Goal: Transaction & Acquisition: Book appointment/travel/reservation

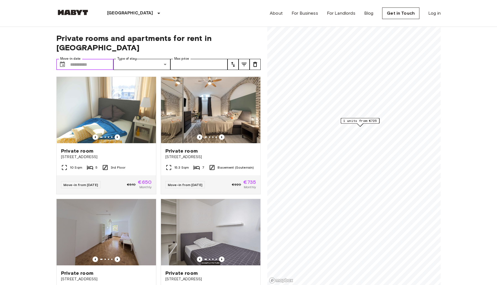
click at [90, 59] on input "Move-in date" at bounding box center [91, 64] width 43 height 11
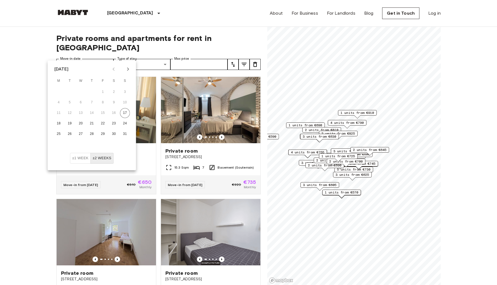
click at [125, 68] on icon "Next month" at bounding box center [128, 69] width 7 height 7
click at [58, 113] on button "15" at bounding box center [59, 113] width 10 height 10
type input "**********"
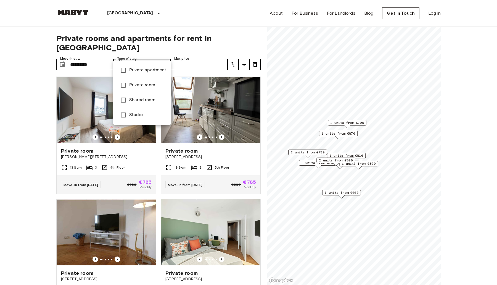
click at [194, 52] on div at bounding box center [248, 142] width 497 height 285
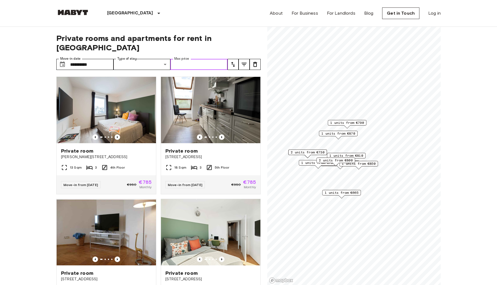
click at [205, 59] on input "Max price" at bounding box center [198, 64] width 57 height 11
type input "****"
click at [245, 40] on span "Private rooms and apartments for rent in Munich" at bounding box center [158, 42] width 204 height 19
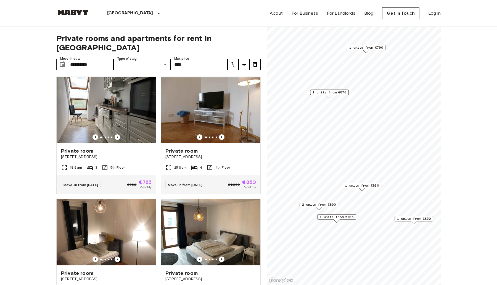
click at [327, 91] on span "1 units from €870" at bounding box center [329, 92] width 34 height 5
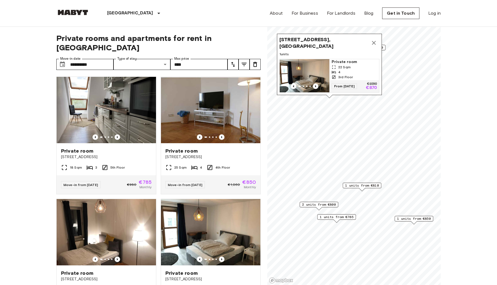
click at [317, 63] on img "Map marker" at bounding box center [305, 75] width 50 height 33
click at [361, 185] on span "1 units from €810" at bounding box center [362, 185] width 34 height 5
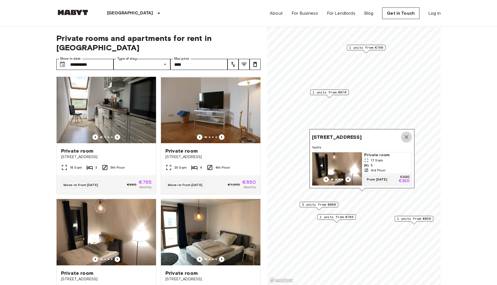
click at [405, 134] on icon "Map marker" at bounding box center [406, 137] width 7 height 7
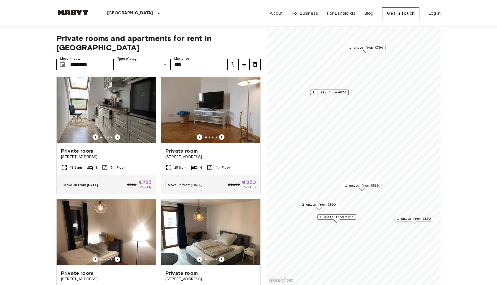
click at [363, 185] on span "1 units from €810" at bounding box center [362, 185] width 34 height 5
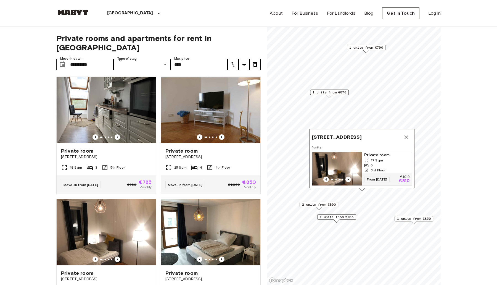
click at [348, 155] on img "Map marker" at bounding box center [337, 168] width 50 height 33
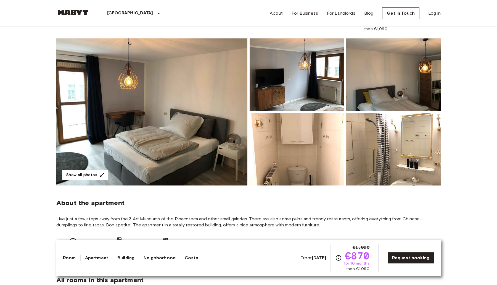
scroll to position [81, 0]
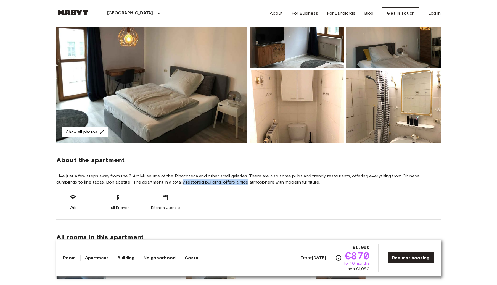
drag, startPoint x: 159, startPoint y: 179, endPoint x: 225, endPoint y: 179, distance: 66.0
click at [225, 179] on span "Live just a few steps away from the 3 Art Museums of the Pinacoteca and other s…" at bounding box center [248, 179] width 384 height 12
drag, startPoint x: 228, startPoint y: 176, endPoint x: 289, endPoint y: 176, distance: 60.7
click at [289, 176] on span "Live just a few steps away from the 3 Art Museums of the Pinacoteca and other s…" at bounding box center [248, 179] width 384 height 12
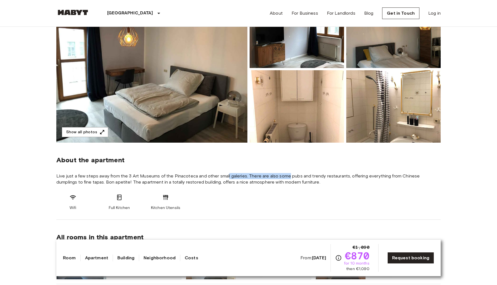
click at [289, 176] on span "Live just a few steps away from the 3 Art Museums of the Pinacoteca and other s…" at bounding box center [248, 179] width 384 height 12
drag, startPoint x: 289, startPoint y: 176, endPoint x: 365, endPoint y: 176, distance: 75.9
click at [365, 176] on span "Live just a few steps away from the 3 Art Museums of the Pinacoteca and other s…" at bounding box center [248, 179] width 384 height 12
drag, startPoint x: 376, startPoint y: 176, endPoint x: 299, endPoint y: 176, distance: 76.5
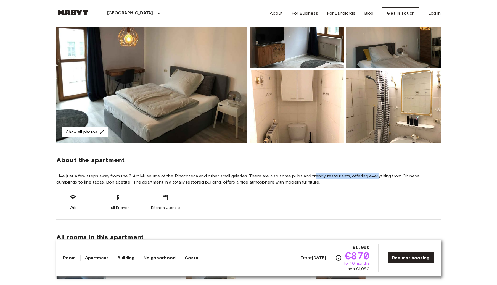
click at [300, 176] on span "Live just a few steps away from the 3 Art Museums of the Pinacoteca and other s…" at bounding box center [248, 179] width 384 height 12
click at [299, 176] on span "Live just a few steps away from the 3 Art Museums of the Pinacoteca and other s…" at bounding box center [248, 179] width 384 height 12
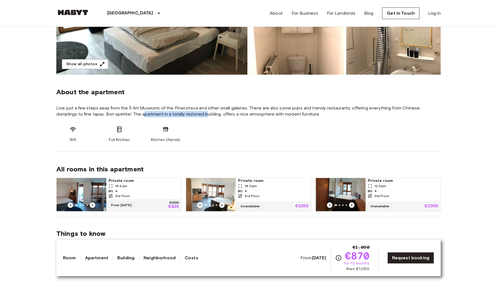
drag, startPoint x: 121, startPoint y: 113, endPoint x: 185, endPoint y: 113, distance: 64.0
click at [185, 113] on span "Live just a few steps away from the 3 Art Museums of the Pinacoteca and other s…" at bounding box center [248, 111] width 384 height 12
drag, startPoint x: 185, startPoint y: 113, endPoint x: 203, endPoint y: 113, distance: 18.5
click at [203, 113] on span "Live just a few steps away from the 3 Art Museums of the Pinacoteca and other s…" at bounding box center [248, 111] width 384 height 12
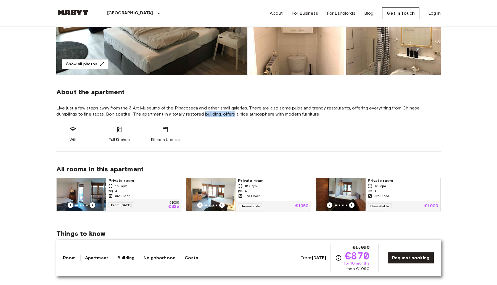
click at [203, 113] on span "Live just a few steps away from the 3 Art Museums of the Pinacoteca and other s…" at bounding box center [248, 111] width 384 height 12
drag, startPoint x: 203, startPoint y: 113, endPoint x: 229, endPoint y: 113, distance: 25.7
click at [229, 113] on span "Live just a few steps away from the 3 Art Museums of the Pinacoteca and other s…" at bounding box center [248, 111] width 384 height 12
drag, startPoint x: 237, startPoint y: 113, endPoint x: 202, endPoint y: 113, distance: 34.8
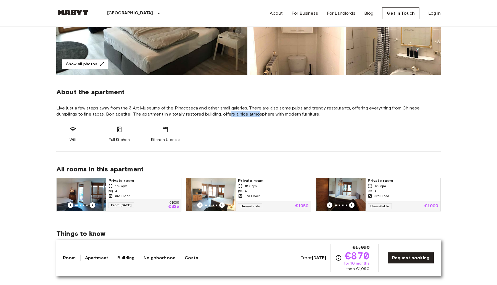
click at [202, 113] on span "Live just a few steps away from the 3 Art Museums of the Pinacoteca and other s…" at bounding box center [248, 111] width 384 height 12
drag, startPoint x: 202, startPoint y: 113, endPoint x: 258, endPoint y: 113, distance: 56.0
click at [258, 113] on span "Live just a few steps away from the 3 Art Museums of the Pinacoteca and other s…" at bounding box center [248, 111] width 384 height 12
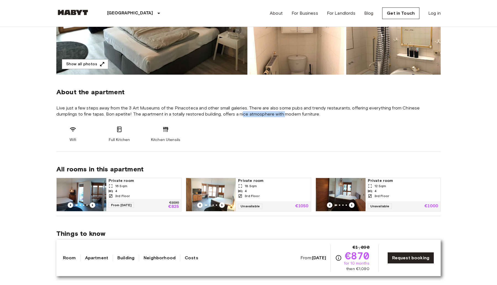
drag, startPoint x: 261, startPoint y: 113, endPoint x: 215, endPoint y: 113, distance: 45.8
click at [215, 113] on span "Live just a few steps away from the 3 Art Museums of the Pinacoteca and other s…" at bounding box center [248, 111] width 384 height 12
drag, startPoint x: 217, startPoint y: 113, endPoint x: 287, endPoint y: 117, distance: 69.9
click at [287, 117] on span "Live just a few steps away from the 3 Art Museums of the Pinacoteca and other s…" at bounding box center [248, 111] width 384 height 12
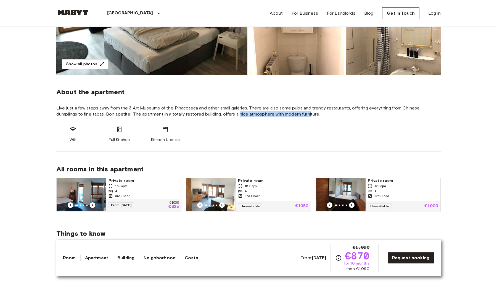
click at [287, 117] on span "Live just a few steps away from the 3 Art Museums of the Pinacoteca and other s…" at bounding box center [248, 111] width 384 height 12
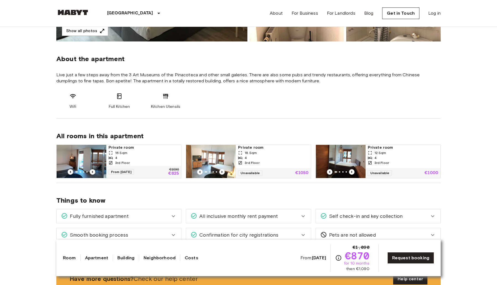
scroll to position [147, 0]
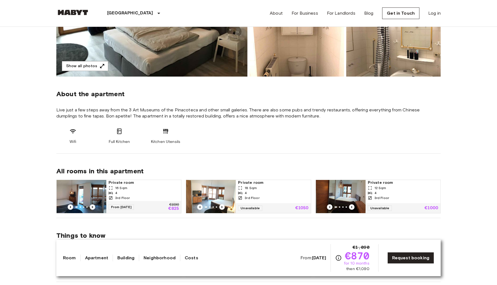
click at [94, 206] on icon "Previous image" at bounding box center [93, 207] width 6 height 6
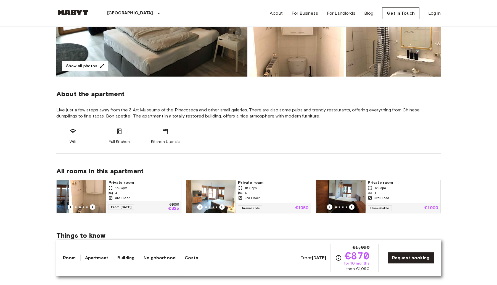
click at [94, 206] on icon "Previous image" at bounding box center [93, 207] width 6 height 6
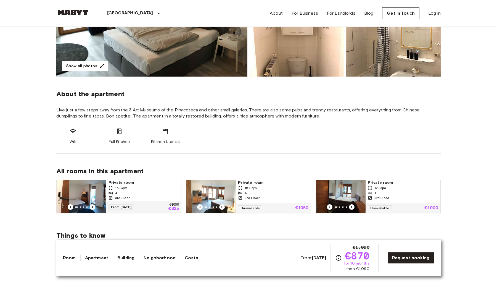
click at [94, 206] on icon "Previous image" at bounding box center [93, 207] width 6 height 6
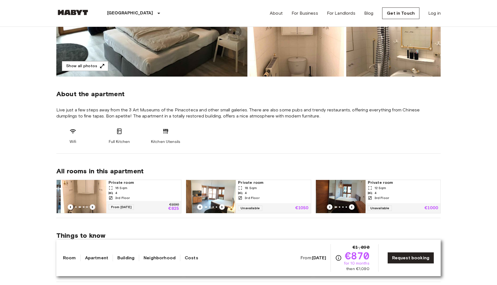
click at [94, 206] on icon "Previous image" at bounding box center [93, 207] width 6 height 6
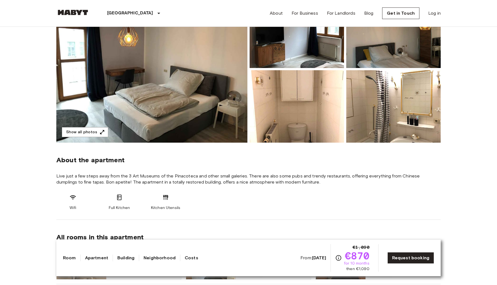
scroll to position [0, 0]
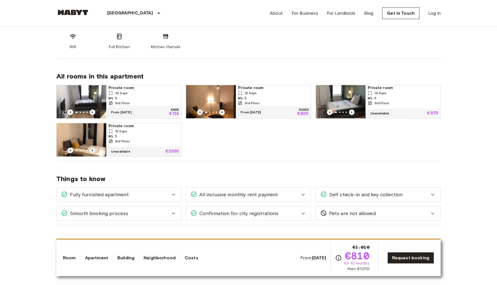
scroll to position [218, 0]
